Goal: Book appointment/travel/reservation

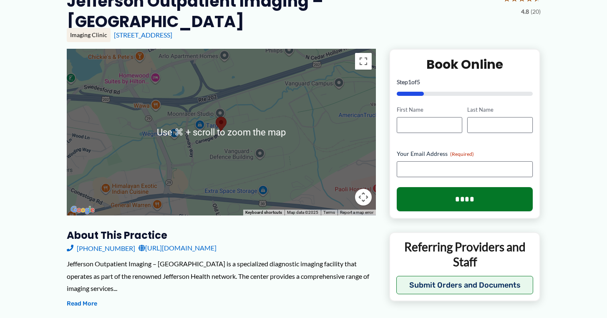
scroll to position [88, 0]
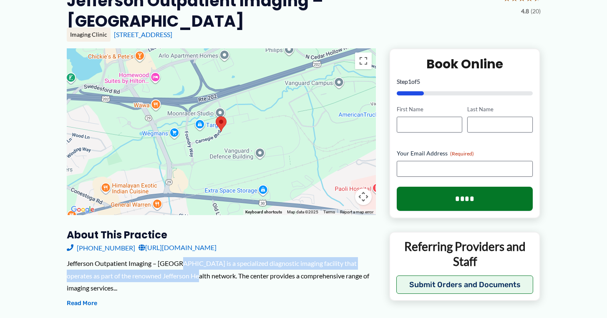
drag, startPoint x: 178, startPoint y: 246, endPoint x: 178, endPoint y: 255, distance: 9.2
click at [178, 257] on div "Jefferson Outpatient Imaging – [GEOGRAPHIC_DATA] is a specialized diagnostic im…" at bounding box center [221, 275] width 309 height 37
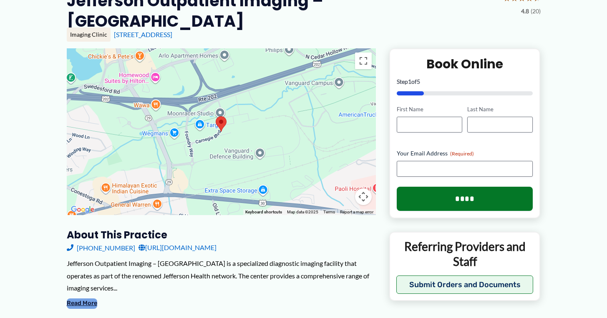
click at [89, 299] on button "Read More" at bounding box center [82, 304] width 30 height 10
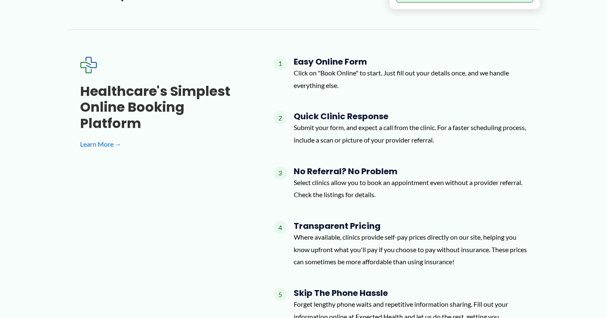
scroll to position [626, 0]
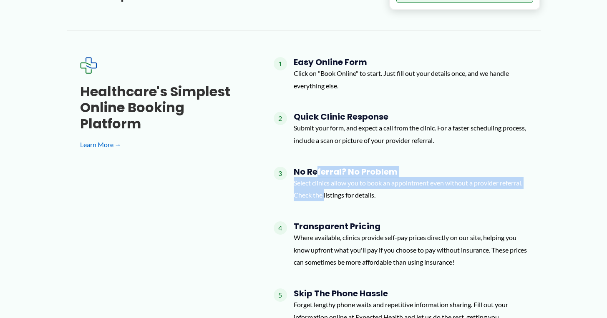
drag, startPoint x: 317, startPoint y: 159, endPoint x: 324, endPoint y: 178, distance: 20.5
click at [324, 178] on div "No Referral? No Problem Select clinics allow you to book an appointment even wi…" at bounding box center [411, 187] width 234 height 41
click at [324, 178] on p "Select clinics allow you to book an appointment even without a provider referra…" at bounding box center [411, 189] width 234 height 25
drag, startPoint x: 324, startPoint y: 178, endPoint x: 324, endPoint y: 160, distance: 18.4
click at [324, 167] on div "No Referral? No Problem Select clinics allow you to book an appointment even wi…" at bounding box center [411, 187] width 234 height 41
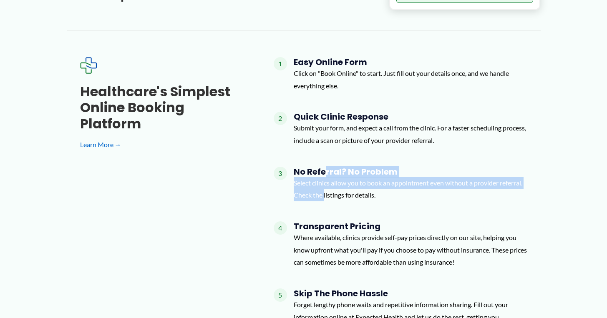
click at [324, 167] on h4 "No Referral? No Problem" at bounding box center [411, 172] width 234 height 10
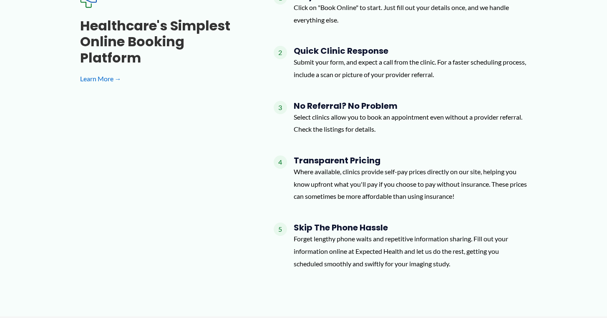
scroll to position [722, 0]
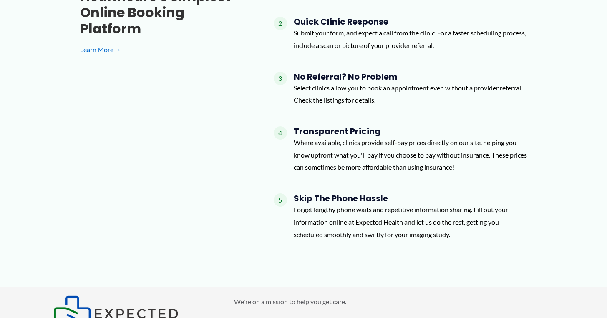
click at [332, 194] on h4 "Skip the Phone Hassle" at bounding box center [411, 199] width 234 height 10
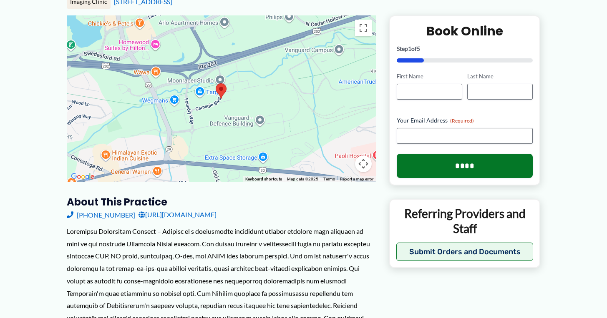
scroll to position [0, 0]
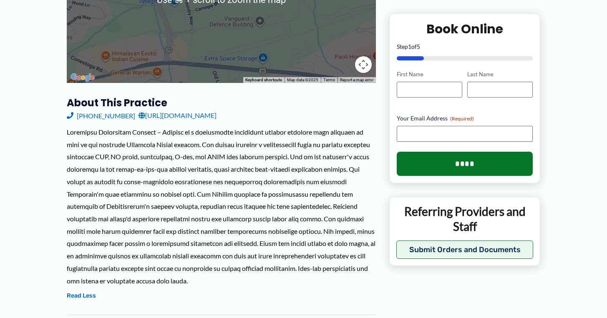
scroll to position [295, 0]
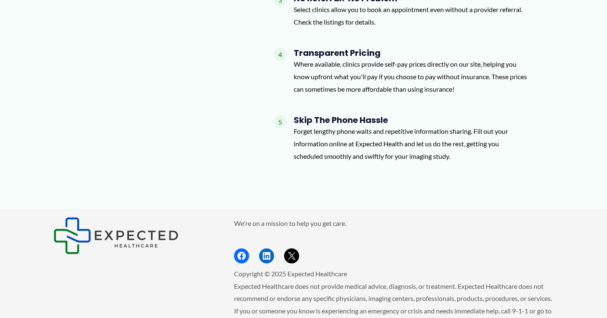
scroll to position [924, 0]
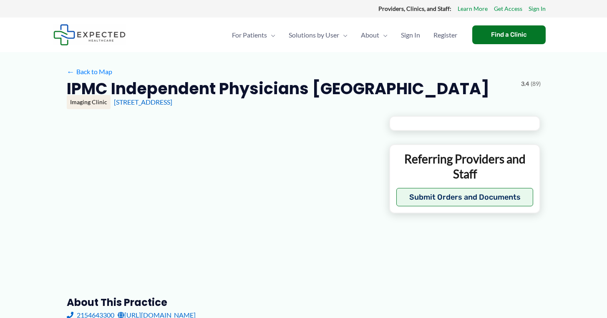
type input "**********"
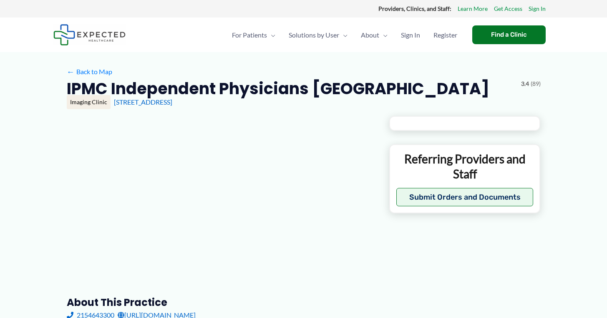
type input "**********"
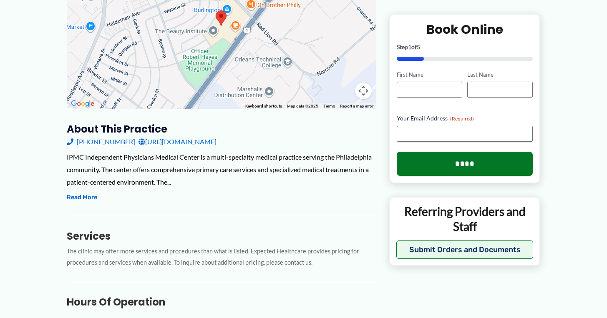
scroll to position [201, 0]
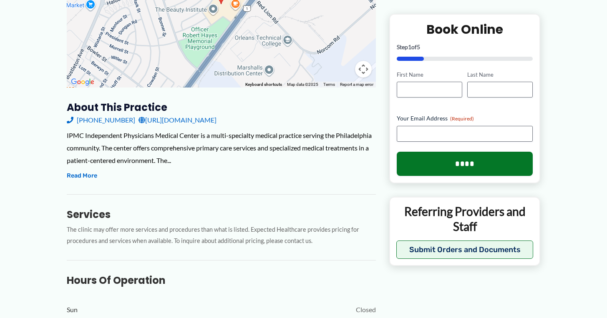
click at [88, 181] on div "IPMC Independent Physicians Medical Center is a multi-specialty medical practic…" at bounding box center [221, 155] width 309 height 52
click at [88, 174] on button "Read More" at bounding box center [82, 176] width 30 height 10
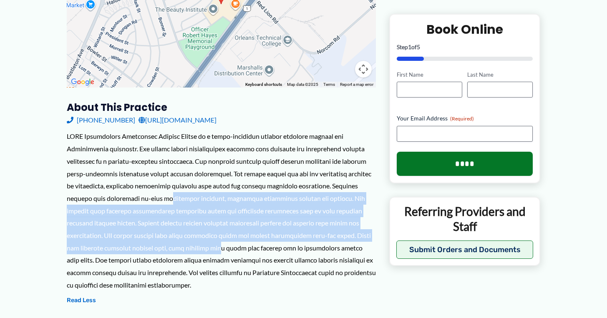
drag, startPoint x: 143, startPoint y: 201, endPoint x: 155, endPoint y: 243, distance: 44.3
click at [155, 243] on div at bounding box center [221, 210] width 309 height 161
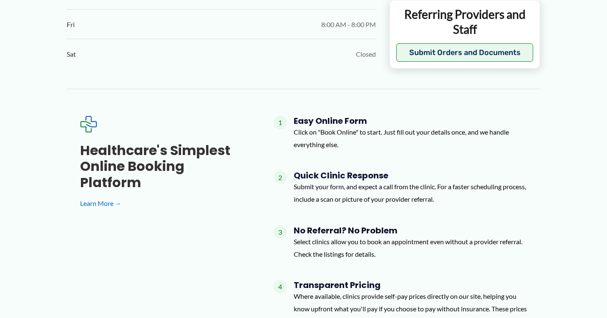
scroll to position [841, 0]
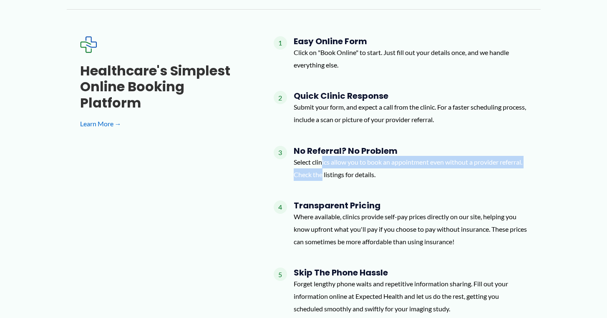
drag, startPoint x: 323, startPoint y: 163, endPoint x: 323, endPoint y: 172, distance: 8.8
click at [323, 172] on p "Select clinics allow you to book an appointment even without a provider referra…" at bounding box center [411, 168] width 234 height 25
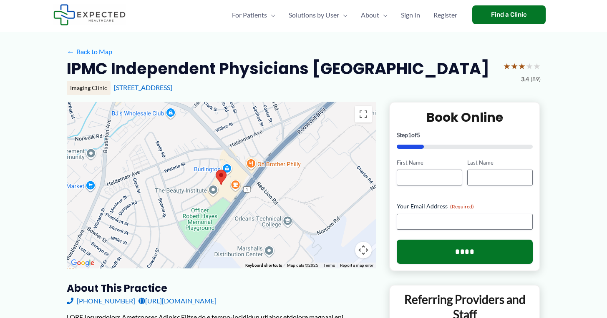
scroll to position [0, 0]
